Goal: Information Seeking & Learning: Find specific fact

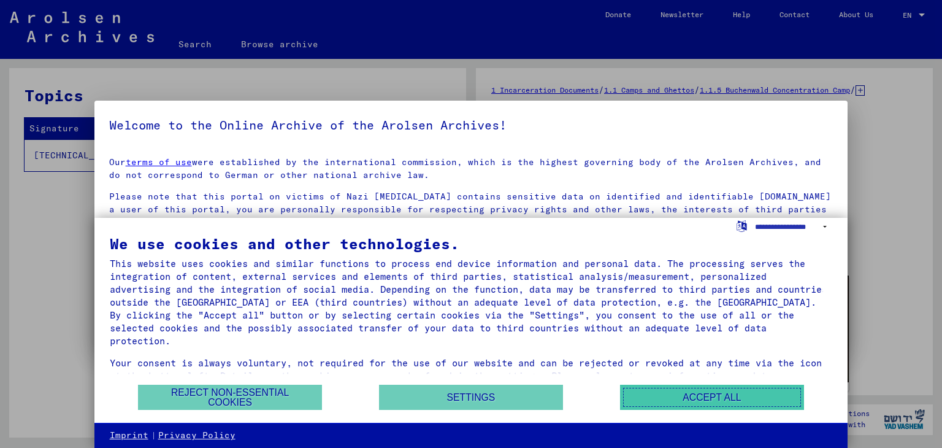
click at [655, 398] on button "Accept all" at bounding box center [712, 396] width 184 height 25
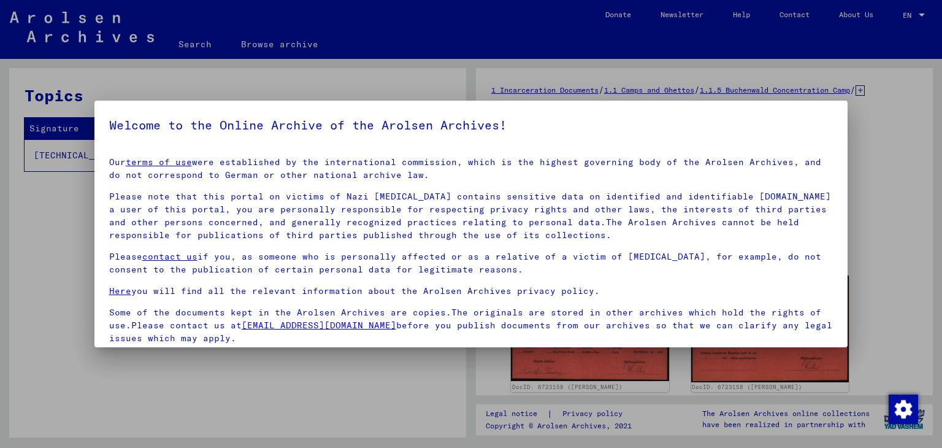
click at [941, 248] on div at bounding box center [471, 224] width 942 height 448
click at [741, 104] on mat-dialog-container "Welcome to the Online Archive of the Arolsen Archives! Our terms of use were es…" at bounding box center [471, 224] width 754 height 246
click at [730, 69] on div at bounding box center [471, 224] width 942 height 448
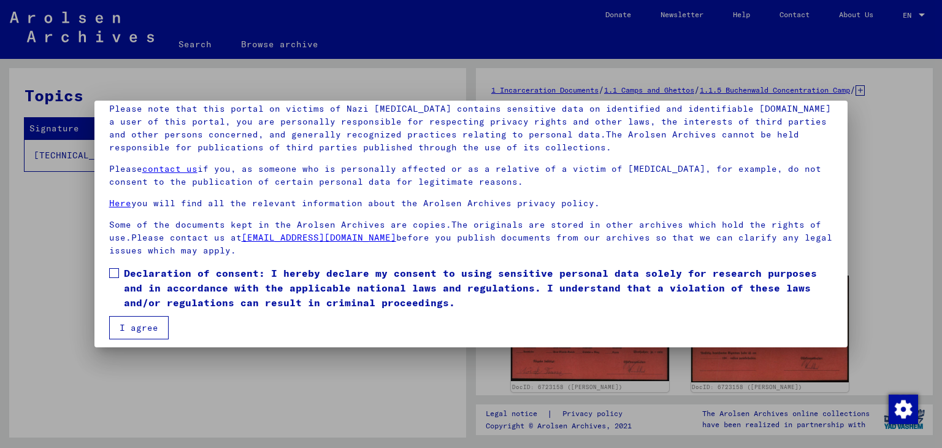
scroll to position [94, 0]
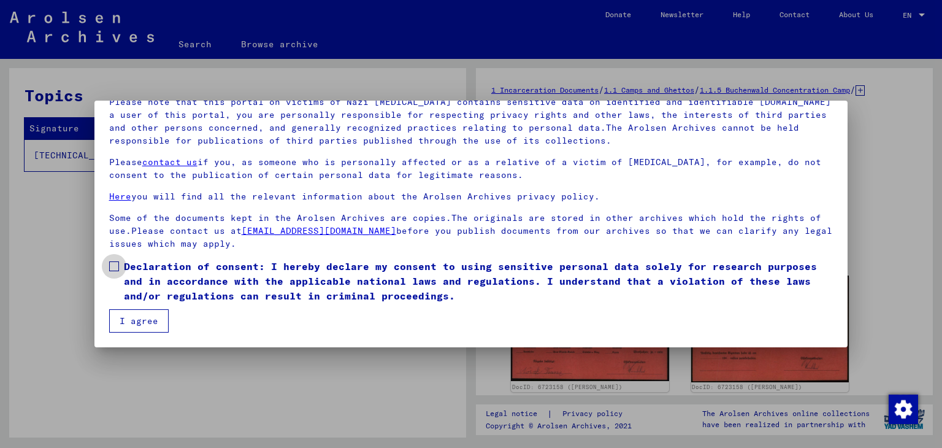
click at [117, 270] on span at bounding box center [114, 266] width 10 height 10
click at [145, 328] on button "I agree" at bounding box center [138, 320] width 59 height 23
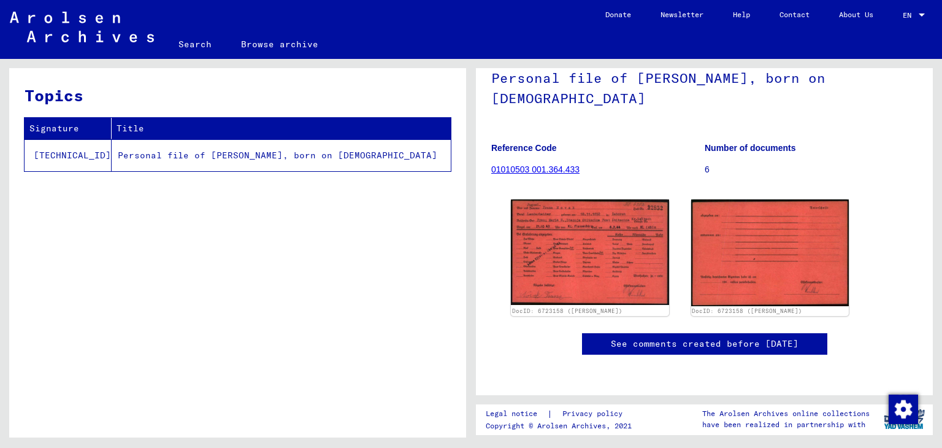
scroll to position [0, 0]
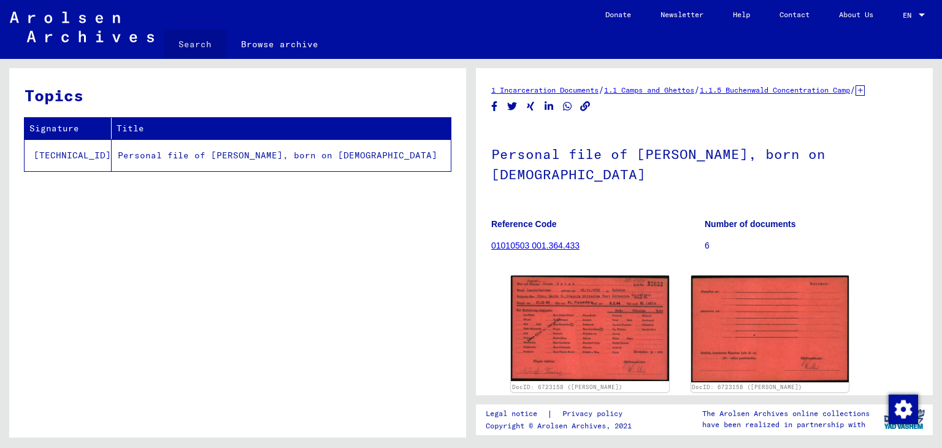
click at [191, 40] on link "Search" at bounding box center [195, 43] width 63 height 29
